Goal: Information Seeking & Learning: Find contact information

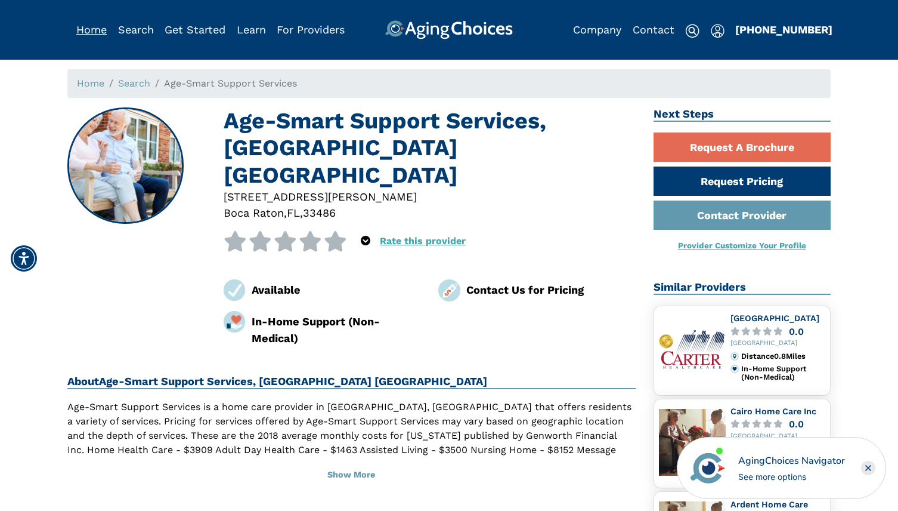
click at [96, 29] on link "Home" at bounding box center [91, 29] width 30 height 13
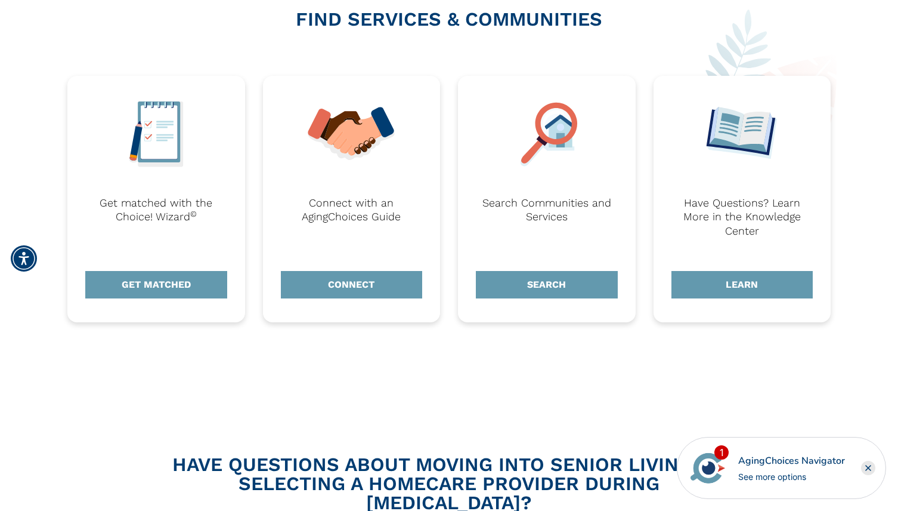
scroll to position [477, 0]
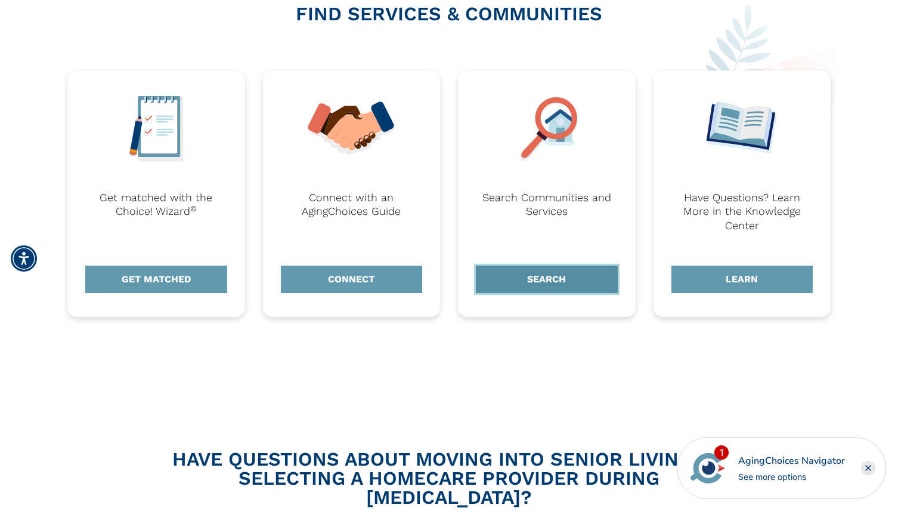
click at [532, 282] on link "SEARCH" at bounding box center [547, 278] width 142 height 27
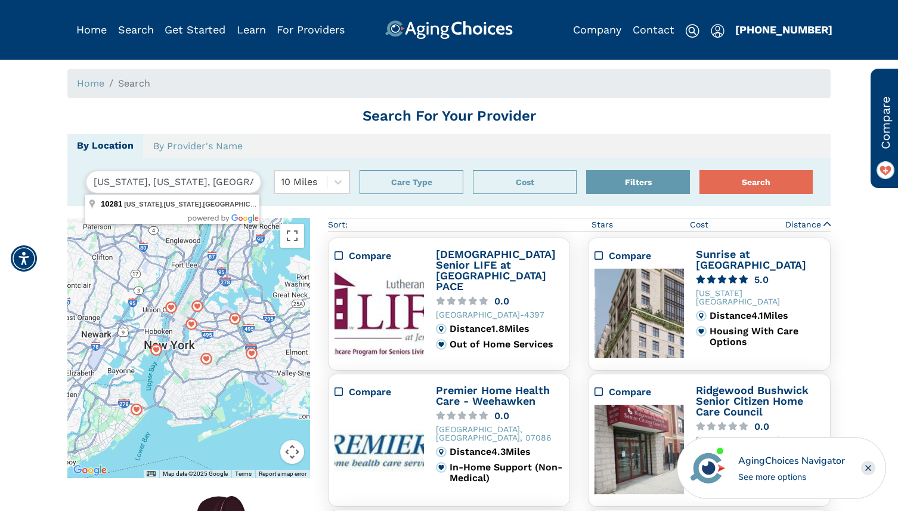
drag, startPoint x: 249, startPoint y: 190, endPoint x: -119, endPoint y: 183, distance: 368.7
type input "Valdosta, [GEOGRAPHIC_DATA], [GEOGRAPHIC_DATA]"
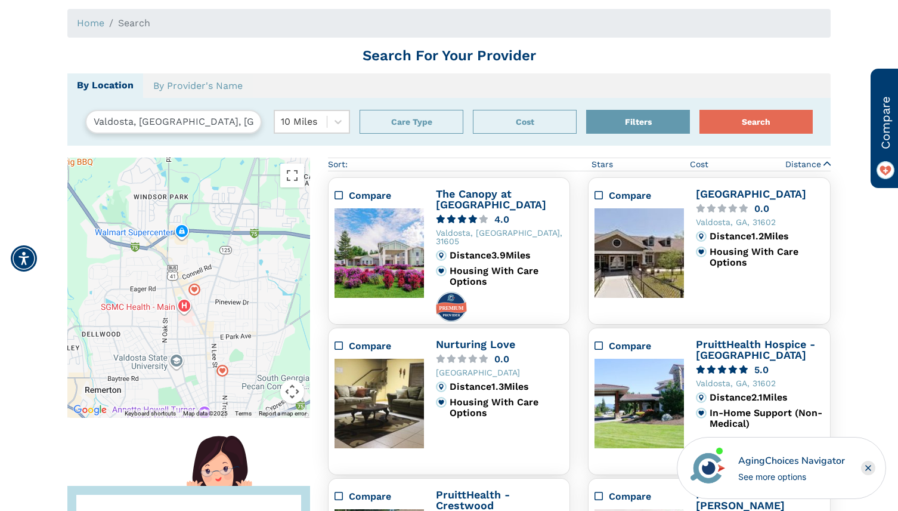
scroll to position [39, 0]
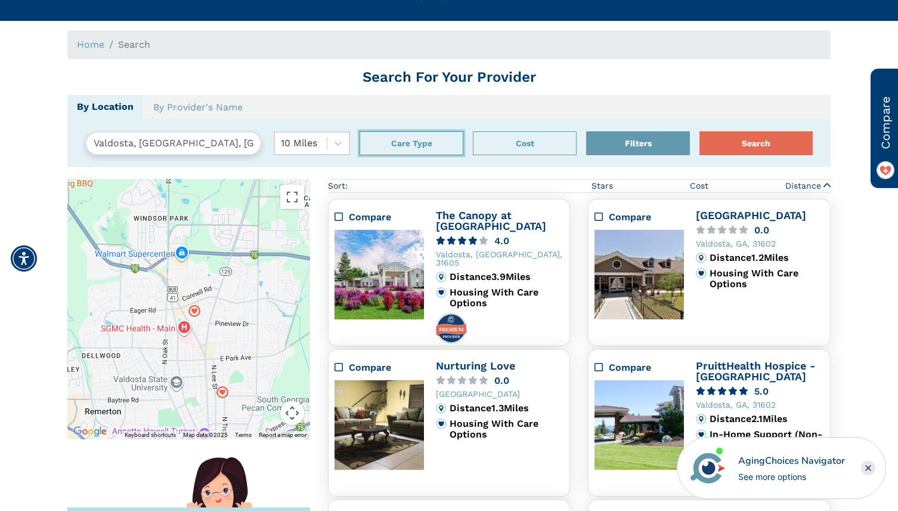
click at [417, 143] on button "Care Type" at bounding box center [412, 143] width 104 height 24
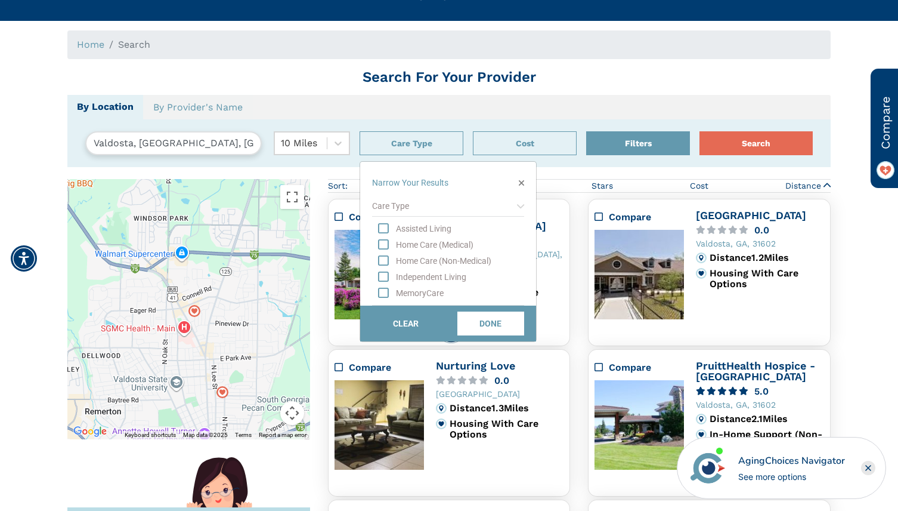
click at [502, 108] on ul "By Location By Provider's Name" at bounding box center [448, 107] width 763 height 24
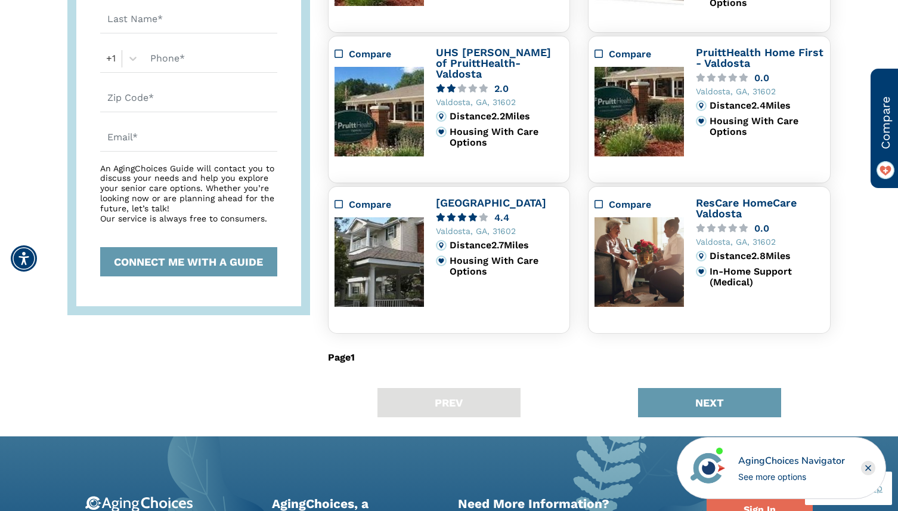
scroll to position [754, 0]
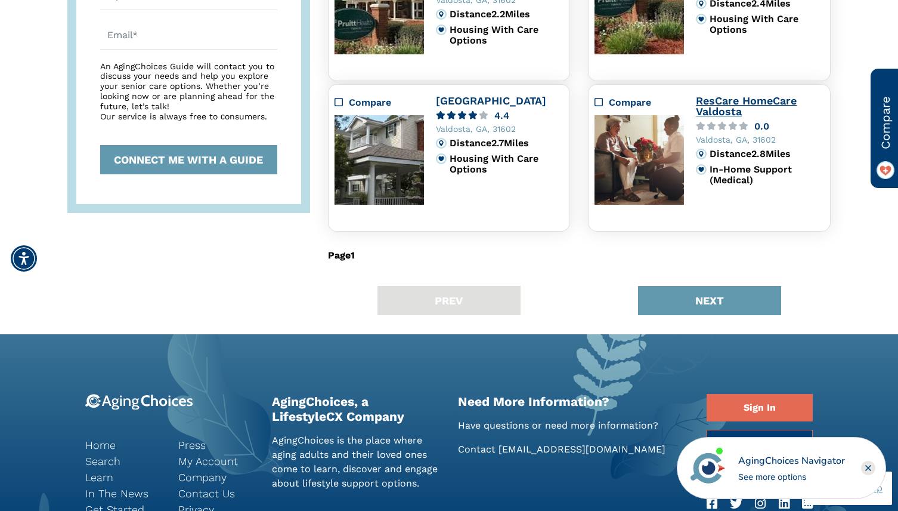
click at [728, 103] on link "ResCare HomeCare Valdosta" at bounding box center [746, 105] width 101 height 23
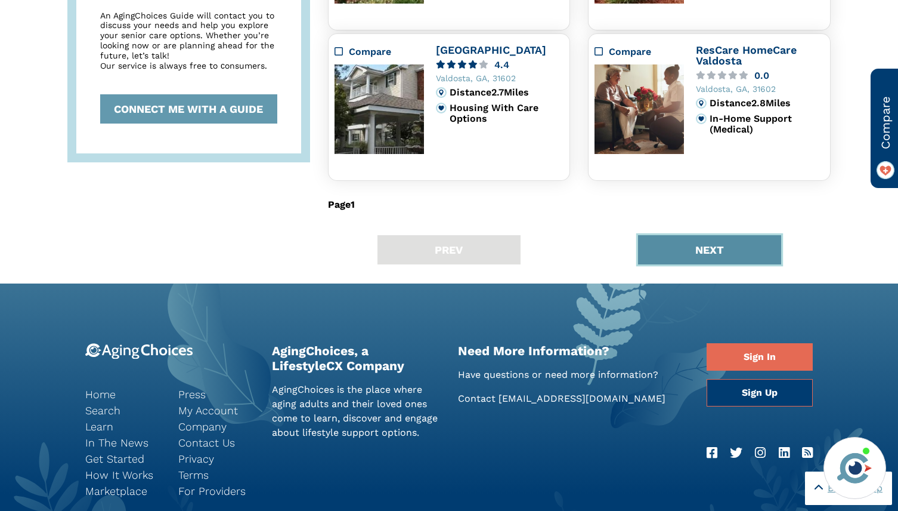
click at [664, 246] on button "NEXT" at bounding box center [709, 249] width 143 height 29
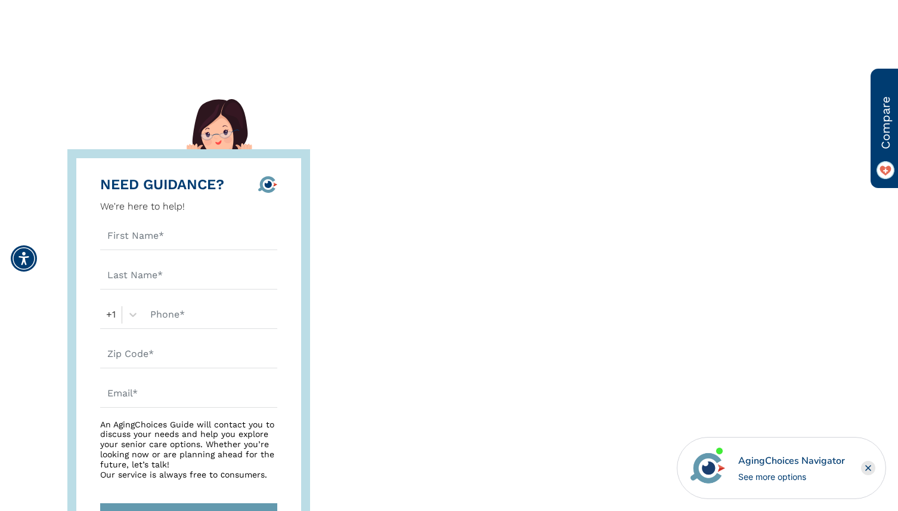
scroll to position [39, 0]
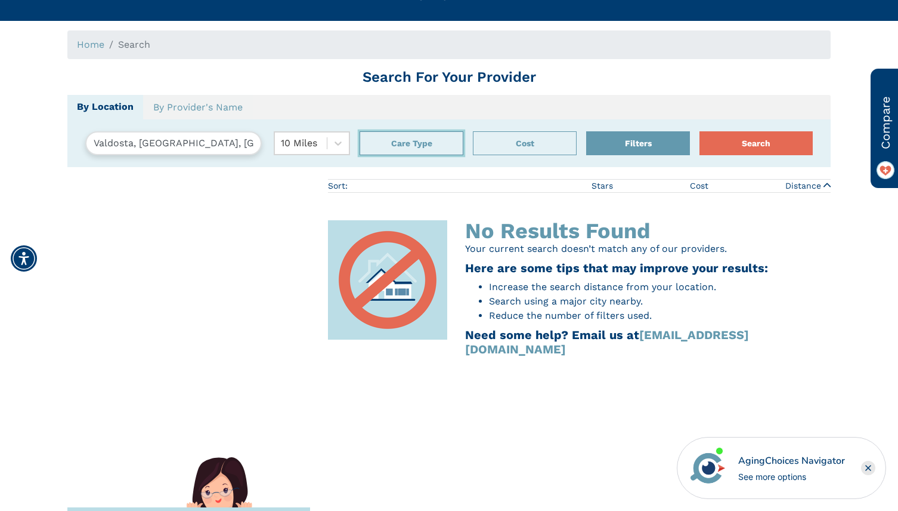
click at [428, 145] on button "Care Type" at bounding box center [412, 143] width 104 height 24
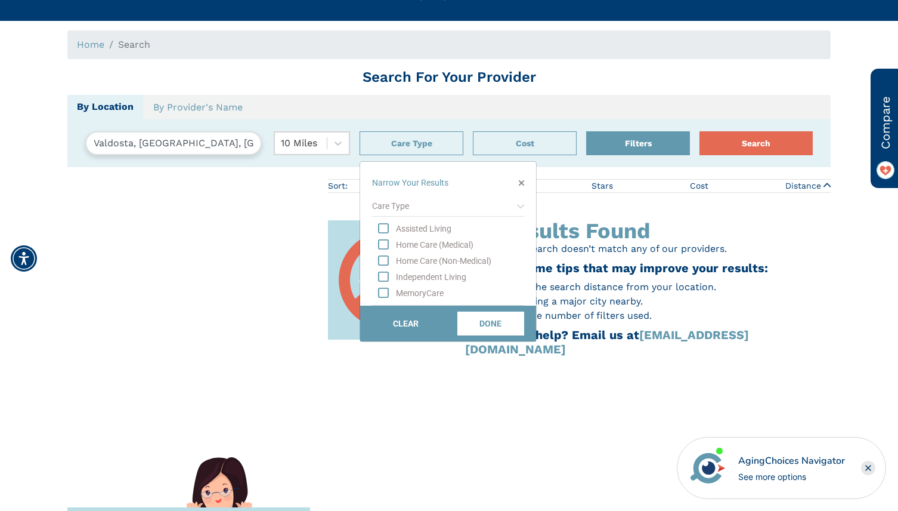
click at [409, 259] on div "Home Care (Non-Medical)" at bounding box center [460, 261] width 128 height 12
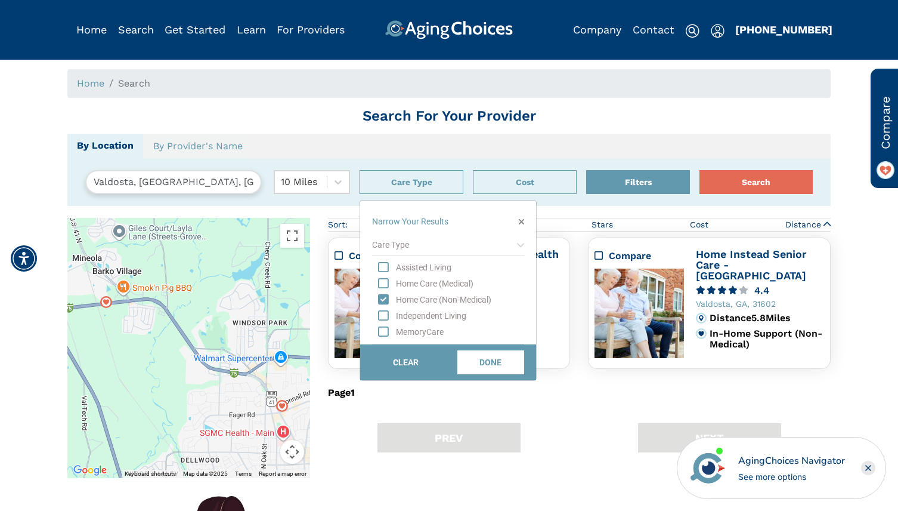
click at [526, 215] on div "Narrow Your Results" at bounding box center [448, 214] width 176 height 28
click at [523, 219] on icon "button" at bounding box center [521, 222] width 5 height 8
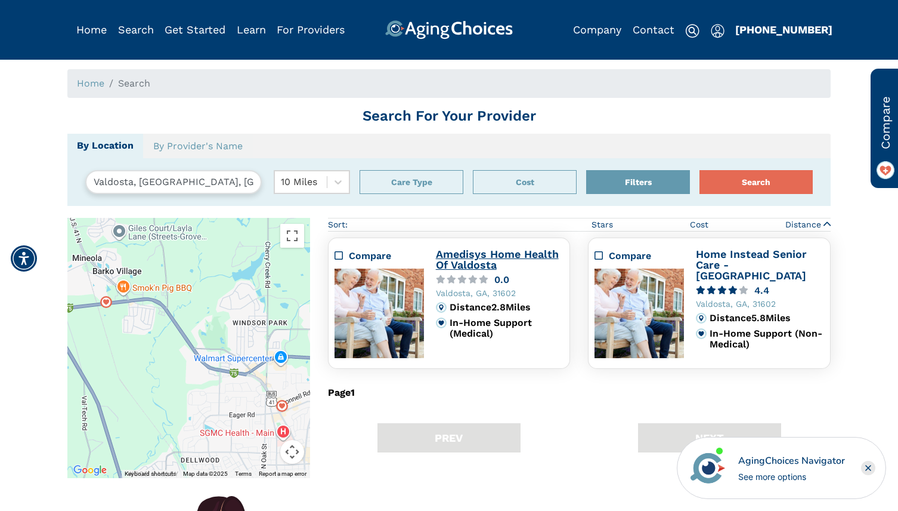
click at [475, 259] on link "Amedisys Home Health Of Valdosta" at bounding box center [497, 259] width 123 height 23
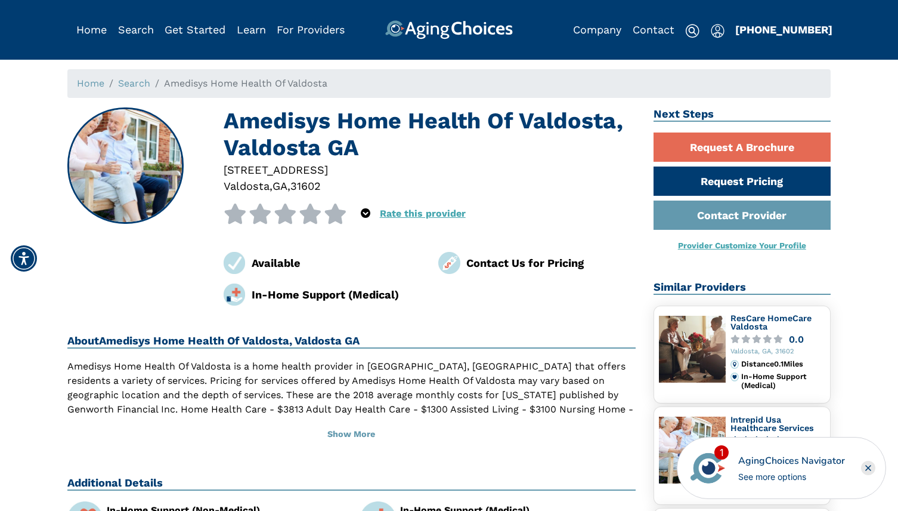
scroll to position [60, 0]
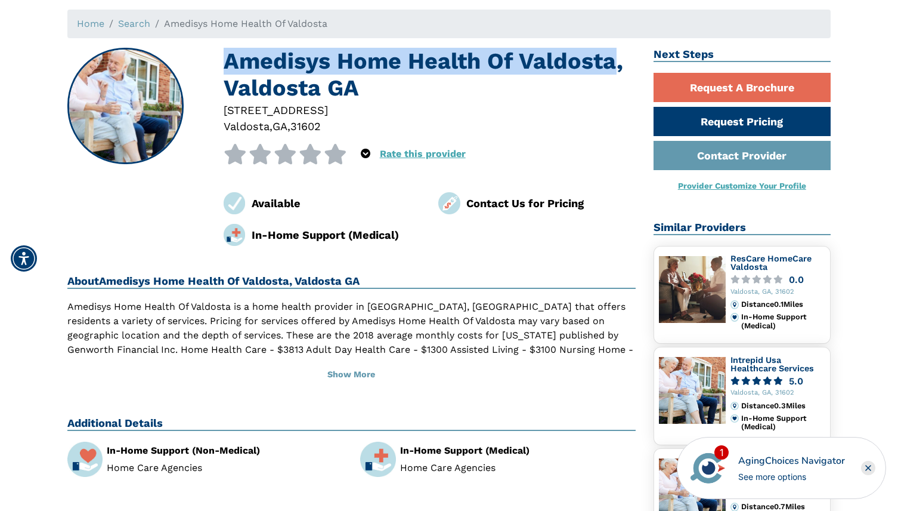
drag, startPoint x: 226, startPoint y: 60, endPoint x: 611, endPoint y: 65, distance: 385.3
click at [611, 65] on h1 "Amedisys Home Health Of Valdosta, Valdosta GA" at bounding box center [430, 75] width 412 height 54
copy h1 "Amedisys Home Health Of Valdosta"
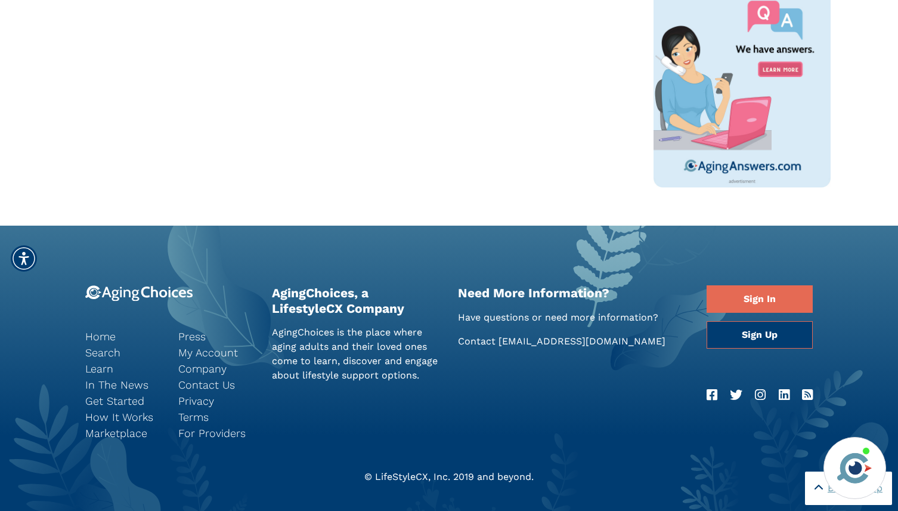
scroll to position [868, 0]
